Goal: Information Seeking & Learning: Learn about a topic

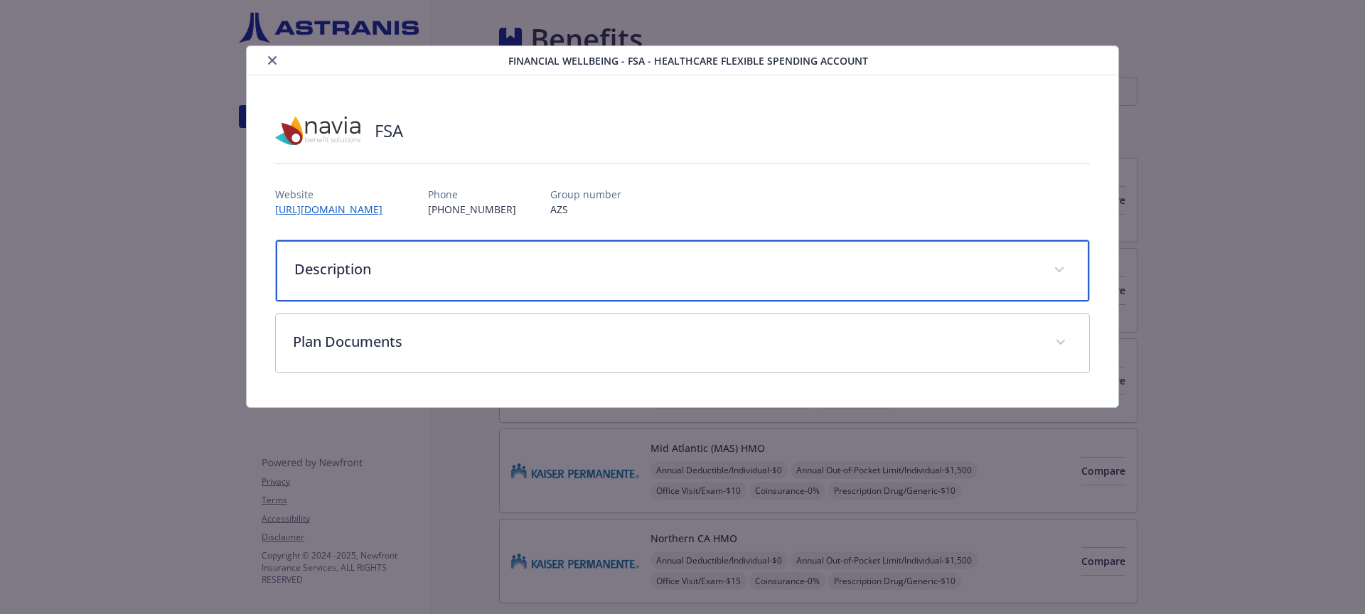
click at [402, 274] on p "Description" at bounding box center [665, 269] width 743 height 21
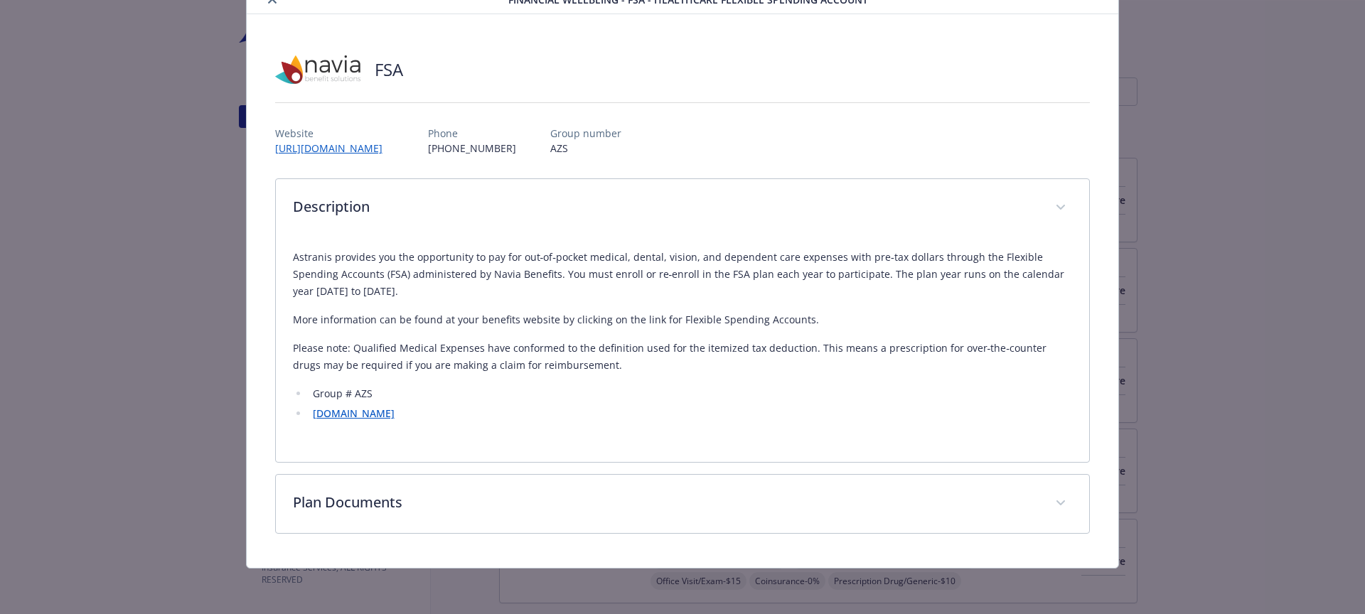
scroll to position [61, 0]
drag, startPoint x: 409, startPoint y: 327, endPoint x: 502, endPoint y: 305, distance: 95.7
click at [502, 305] on div "Astranis provides you the opportunity to pay for out‐of‐pocket medical, dental,…" at bounding box center [683, 335] width 780 height 173
click at [502, 321] on p "More information can be found at your benefits website by clicking on the link …" at bounding box center [683, 319] width 780 height 17
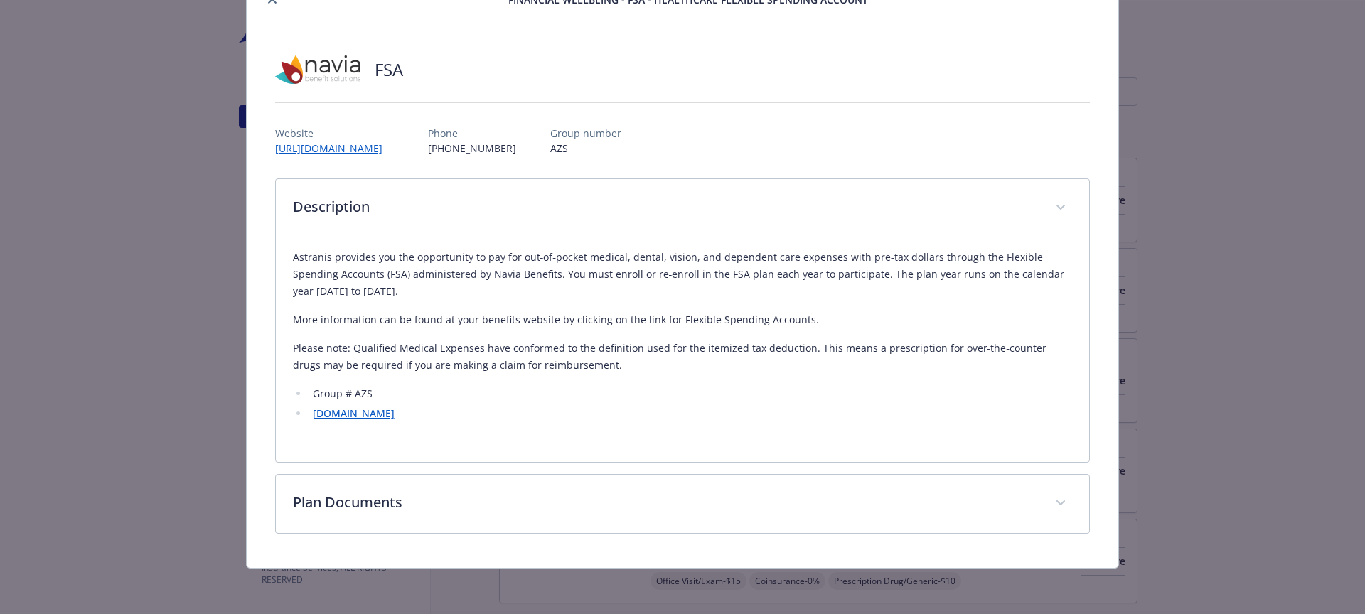
click at [394, 414] on link "[DOMAIN_NAME]" at bounding box center [354, 414] width 82 height 14
